Goal: Task Accomplishment & Management: Manage account settings

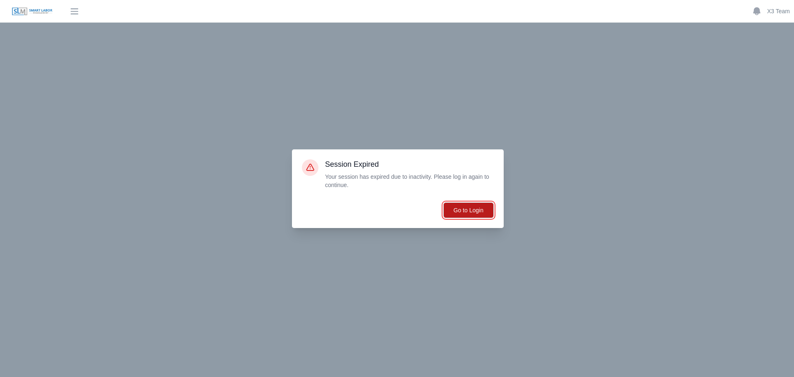
click at [475, 207] on button "Go to Login" at bounding box center [468, 210] width 50 height 16
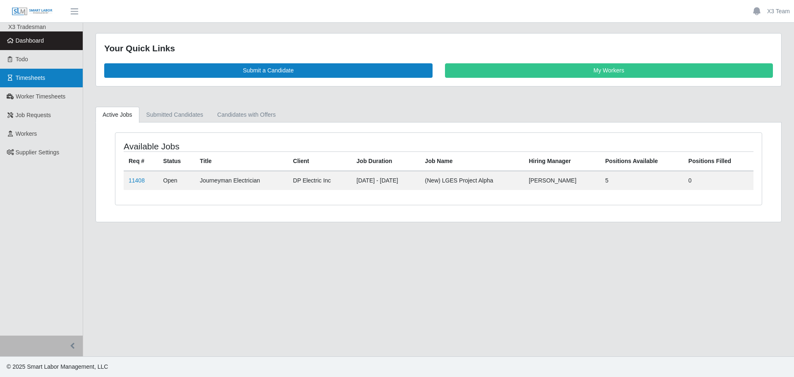
click at [63, 81] on link "Timesheets" at bounding box center [41, 78] width 83 height 19
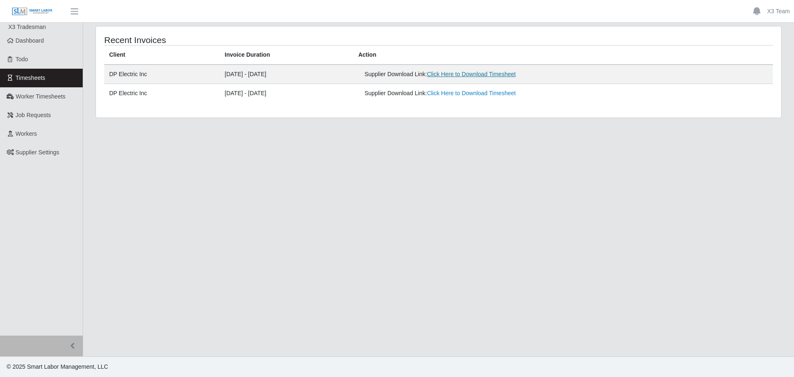
click at [477, 77] on link "Click Here to Download Timesheet" at bounding box center [471, 74] width 89 height 7
